Goal: Information Seeking & Learning: Learn about a topic

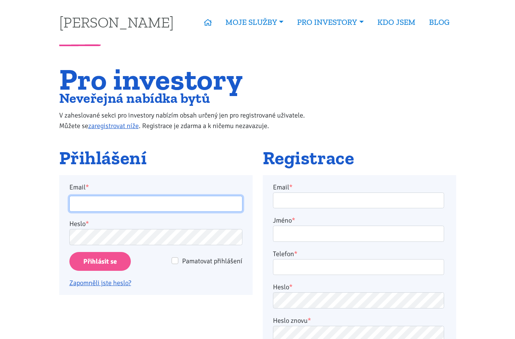
click at [150, 201] on input "Email *" at bounding box center [155, 204] width 173 height 16
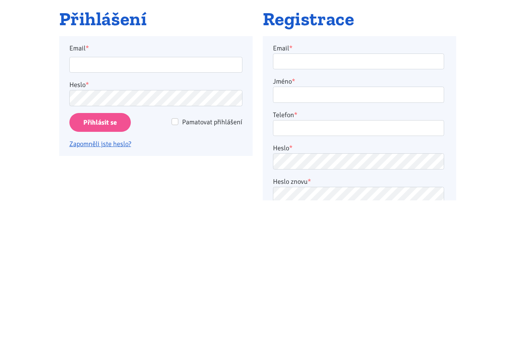
scroll to position [139, 0]
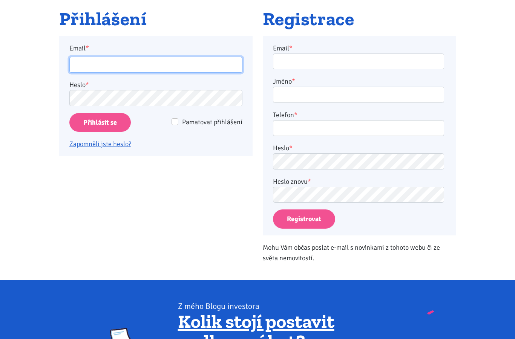
type input "vrabi.m@seznam.cz"
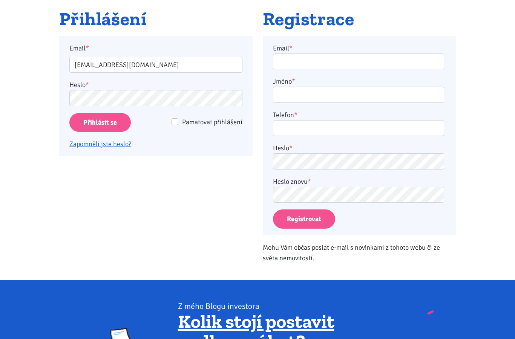
click at [110, 114] on input "Přihlásit se" at bounding box center [99, 122] width 61 height 19
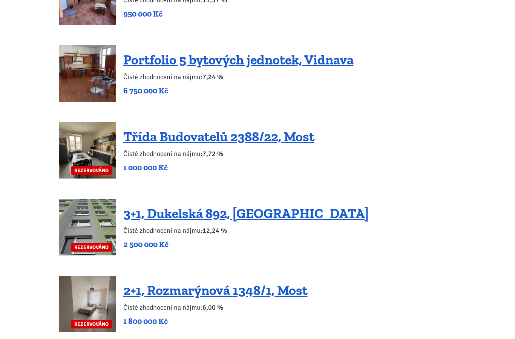
scroll to position [1614, 0]
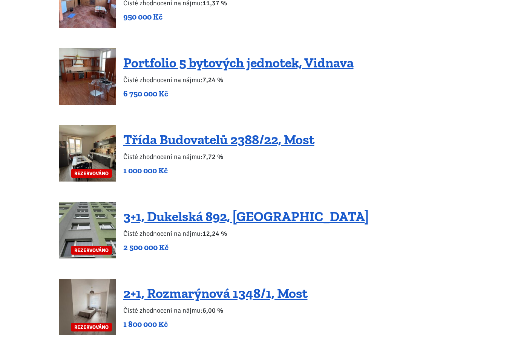
click at [295, 131] on link "Třída Budovatelů 2388/22, Most" at bounding box center [218, 139] width 191 height 16
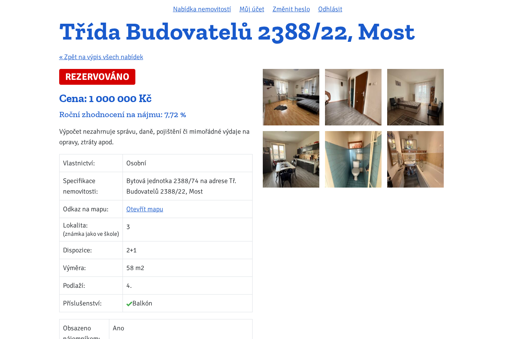
scroll to position [64, 0]
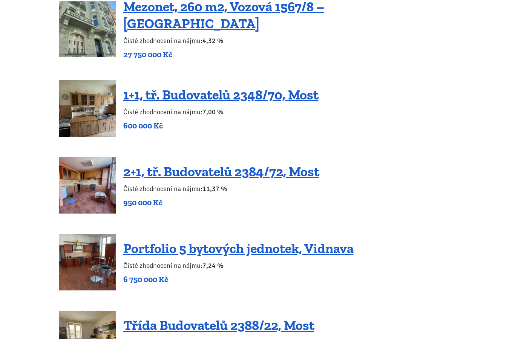
scroll to position [1436, 0]
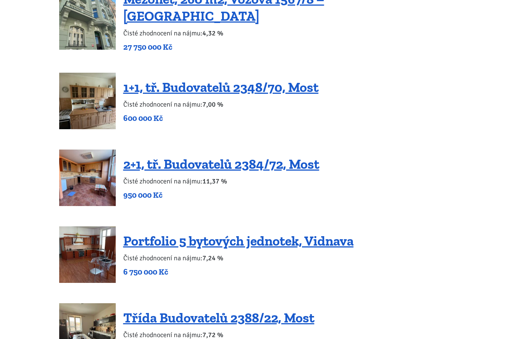
click at [293, 156] on link "2+1, tř. Budovatelů 2384/72, Most" at bounding box center [221, 164] width 196 height 16
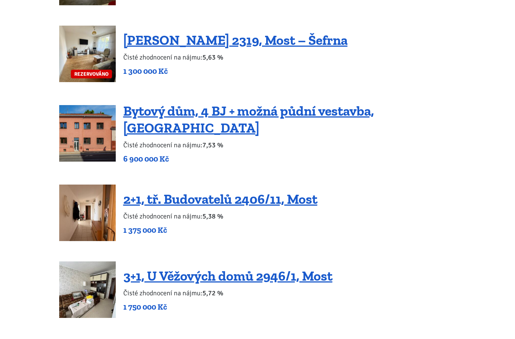
scroll to position [1088, 0]
click at [304, 194] on link "2+1, tř. Budovatelů 2406/11, Most" at bounding box center [220, 199] width 194 height 16
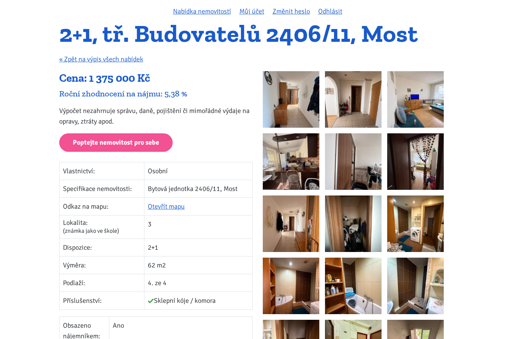
scroll to position [64, 0]
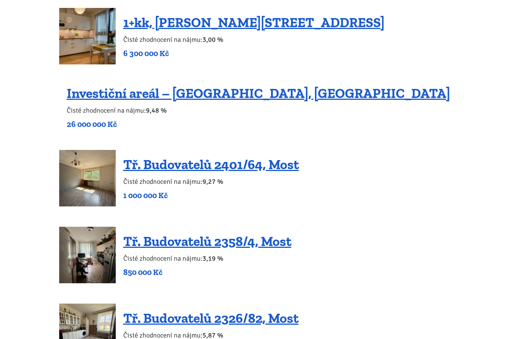
scroll to position [638, 0]
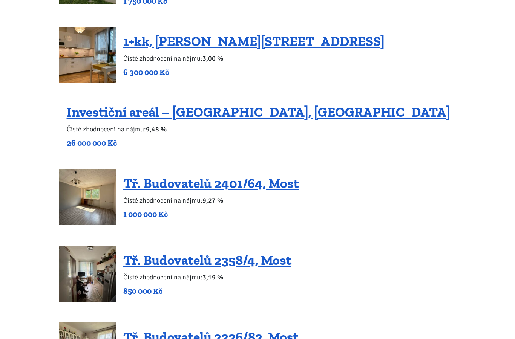
click at [284, 188] on link "Tř. Budovatelů 2401/64, Most" at bounding box center [211, 183] width 176 height 16
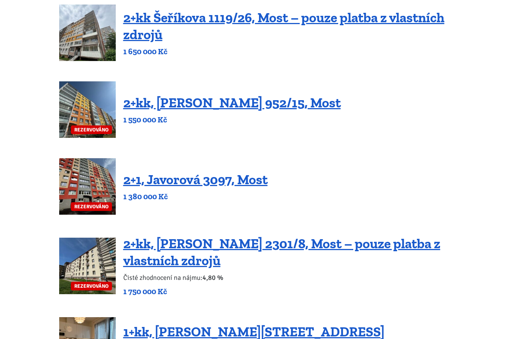
scroll to position [346, 0]
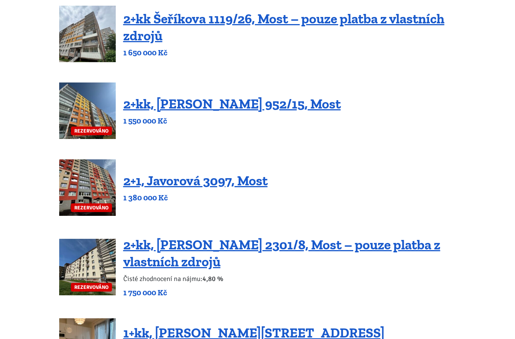
click at [246, 187] on link "2+1, Javorová 3097, Most" at bounding box center [195, 181] width 144 height 16
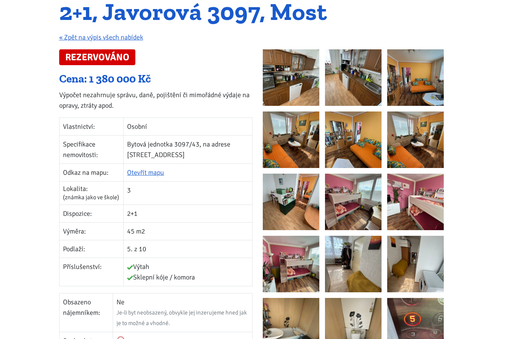
scroll to position [86, 0]
